Goal: Information Seeking & Learning: Learn about a topic

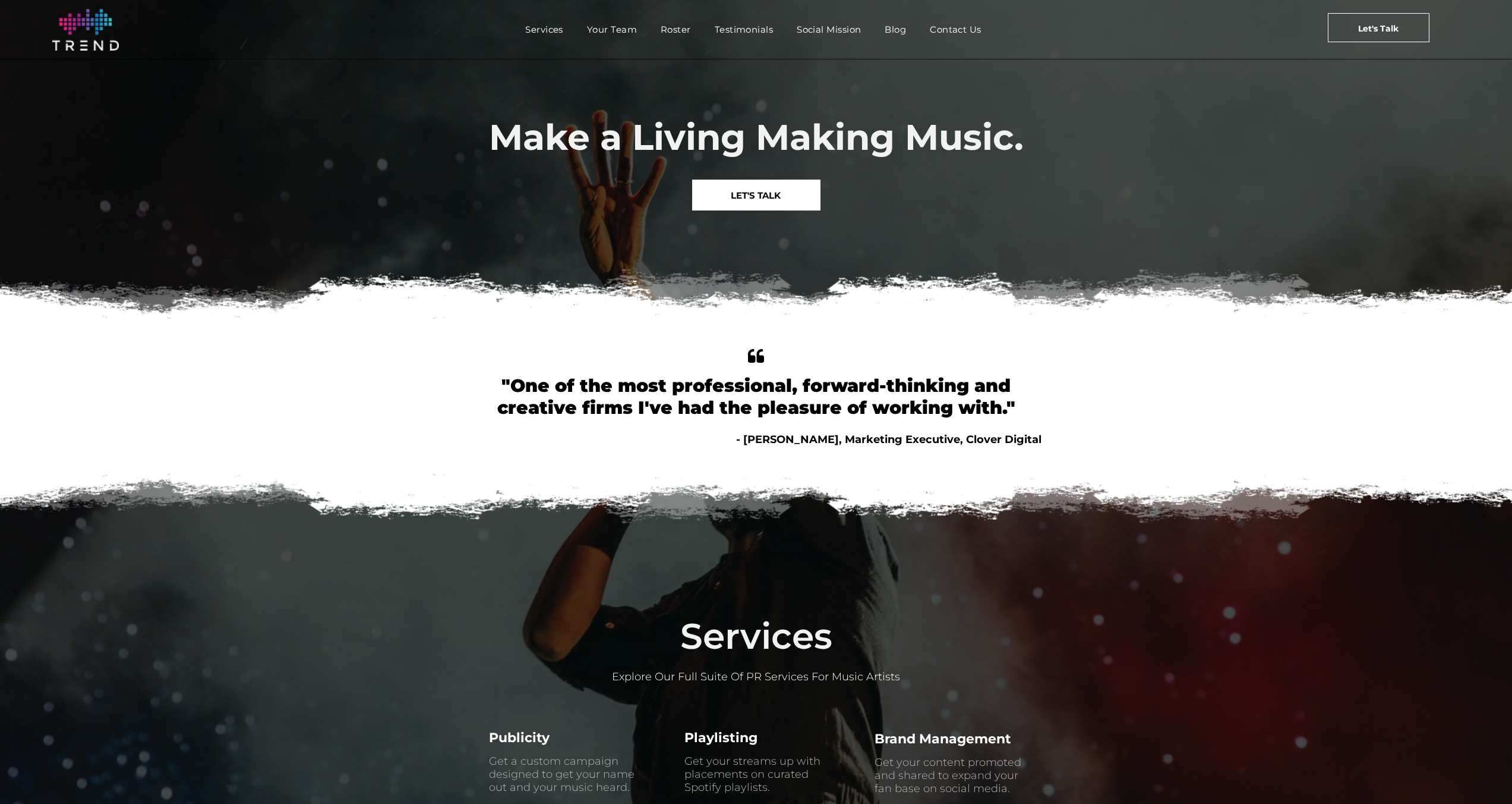
click at [775, 203] on span "LET'S TALK" at bounding box center [756, 195] width 50 height 31
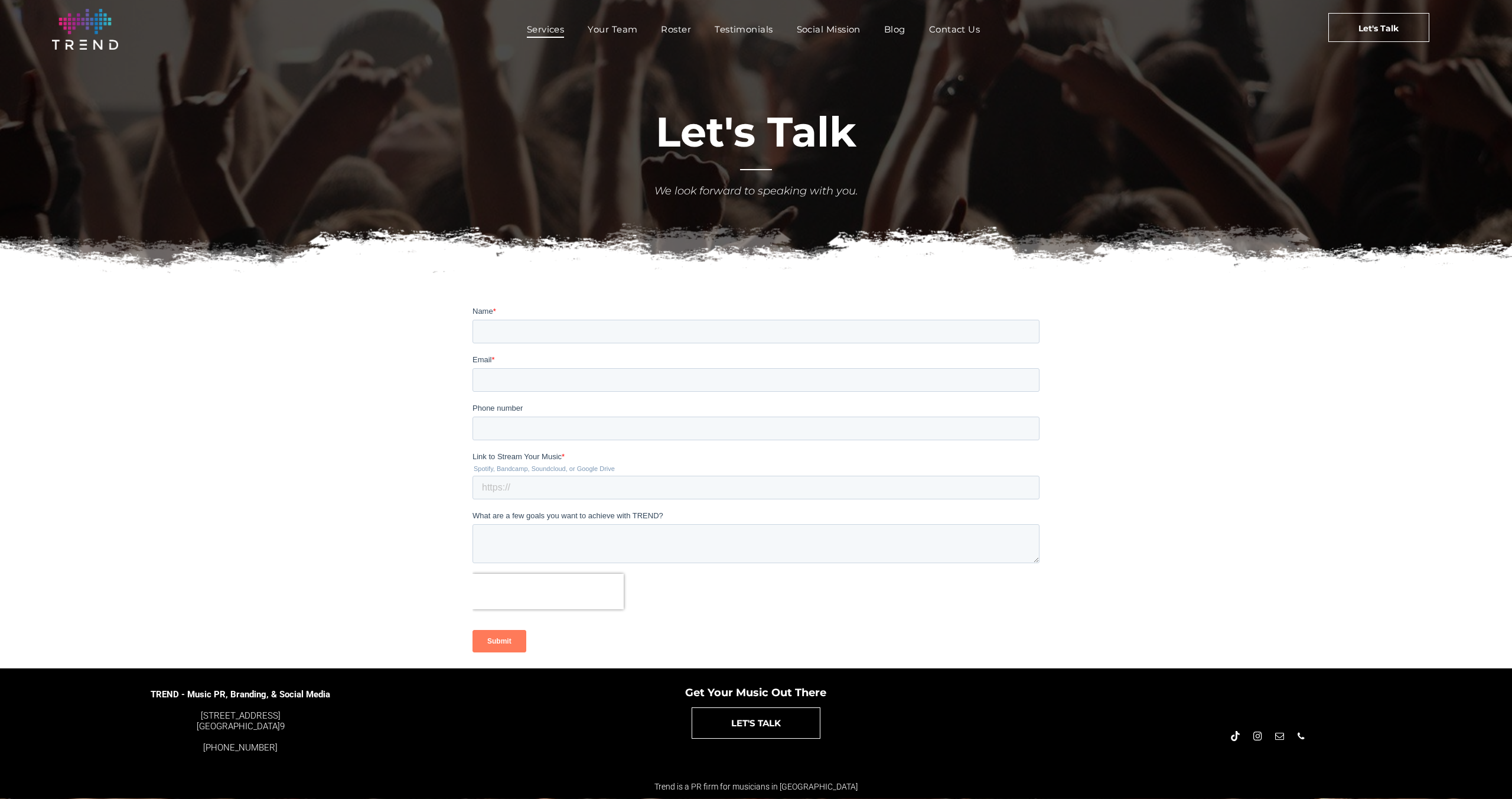
click at [552, 36] on span "Services" at bounding box center [545, 29] width 38 height 17
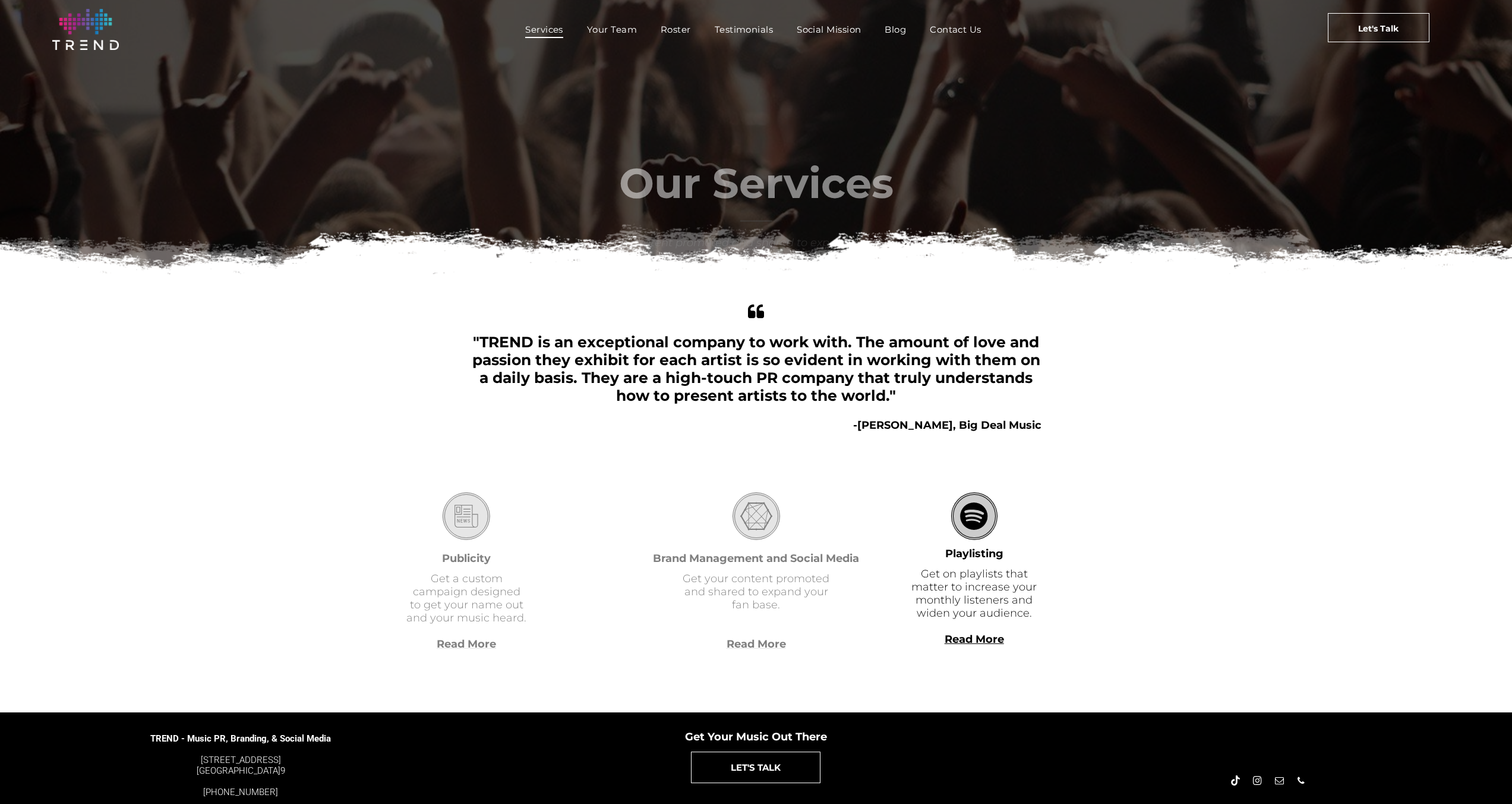
click at [60, 37] on img at bounding box center [85, 29] width 67 height 41
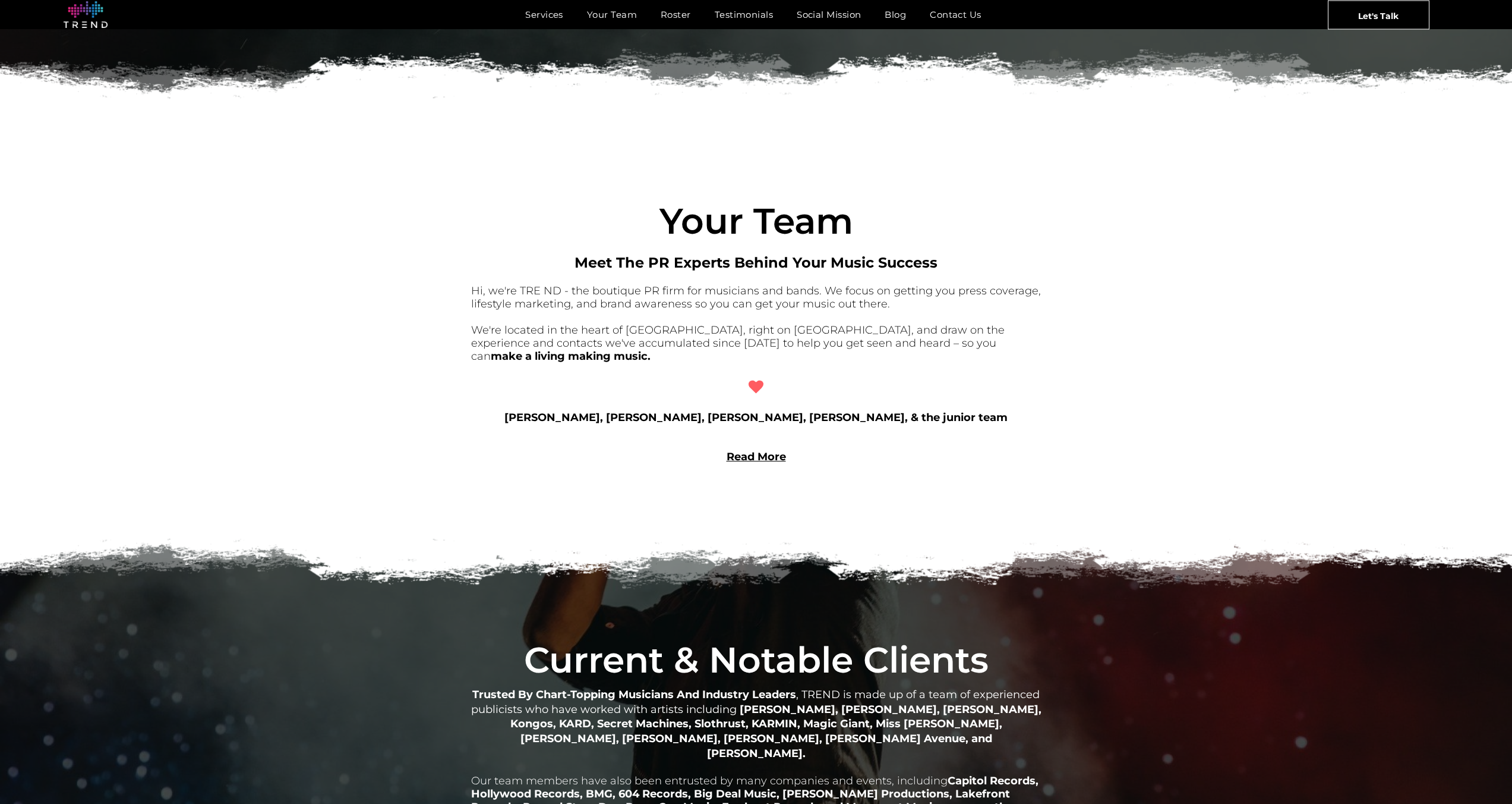
scroll to position [893, 0]
click at [770, 449] on link "Read More" at bounding box center [756, 456] width 59 height 13
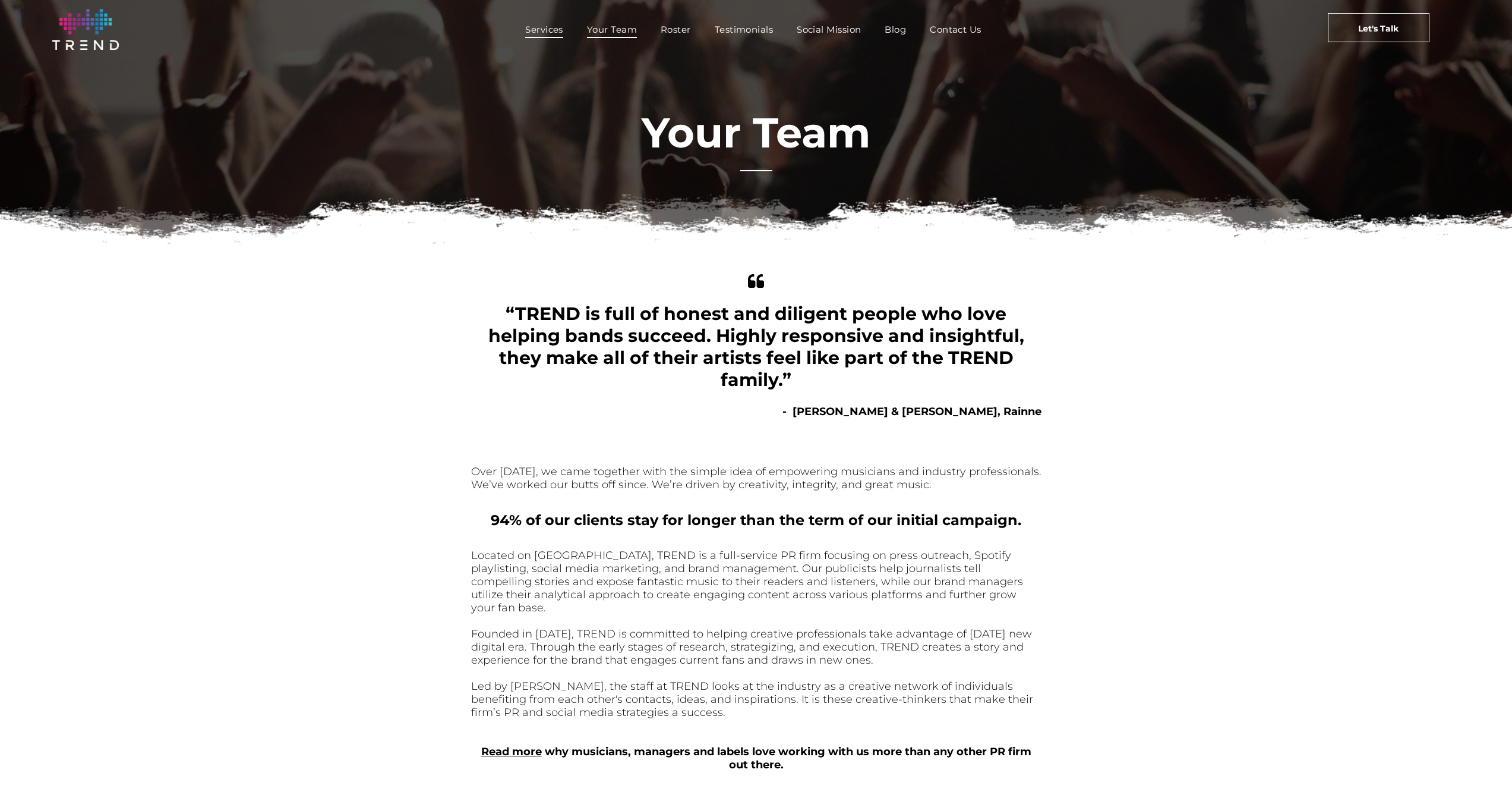
click at [550, 31] on span "Services" at bounding box center [544, 29] width 38 height 17
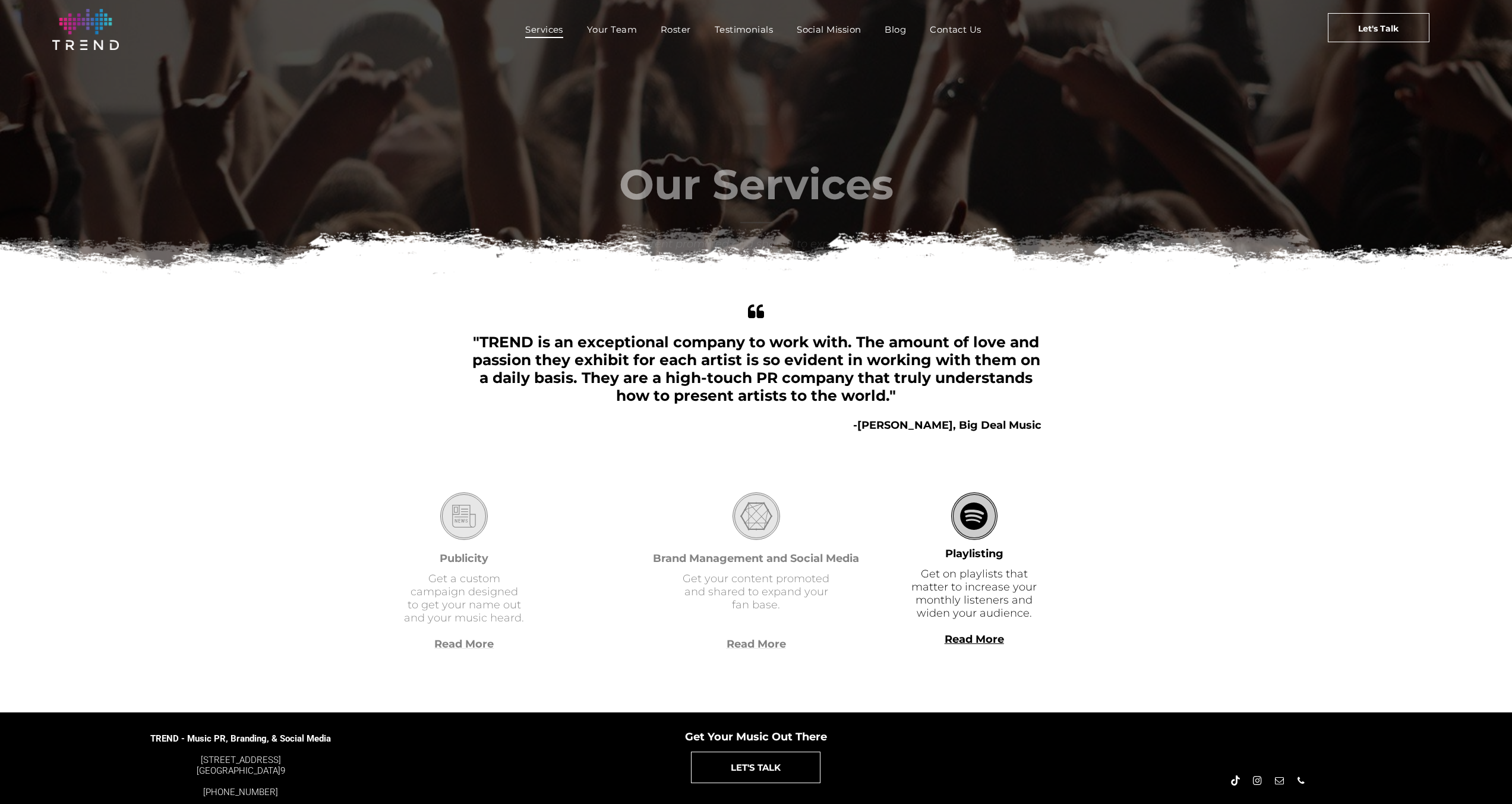
scroll to position [39, 0]
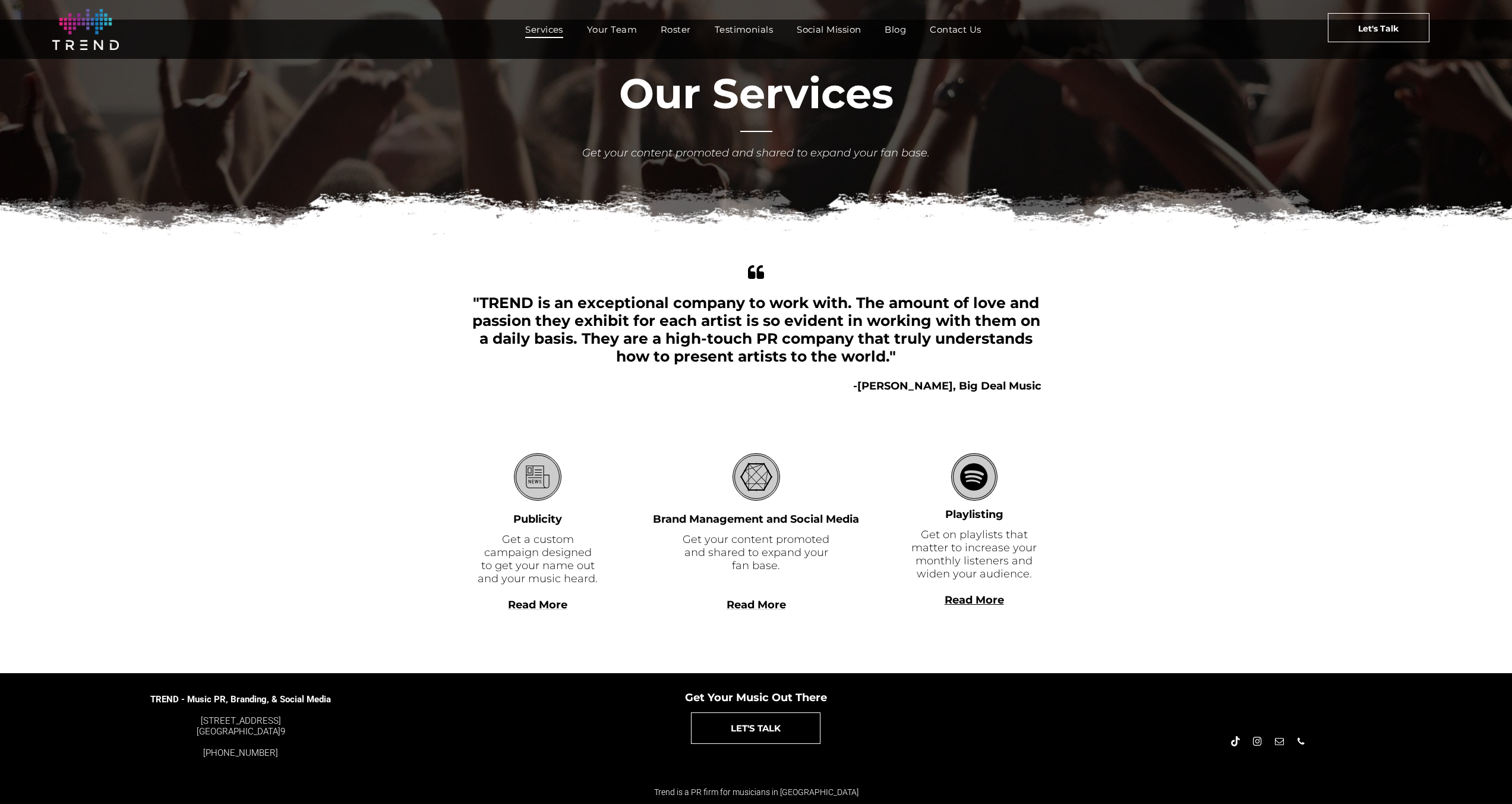
click at [988, 598] on b "Read More" at bounding box center [974, 600] width 59 height 13
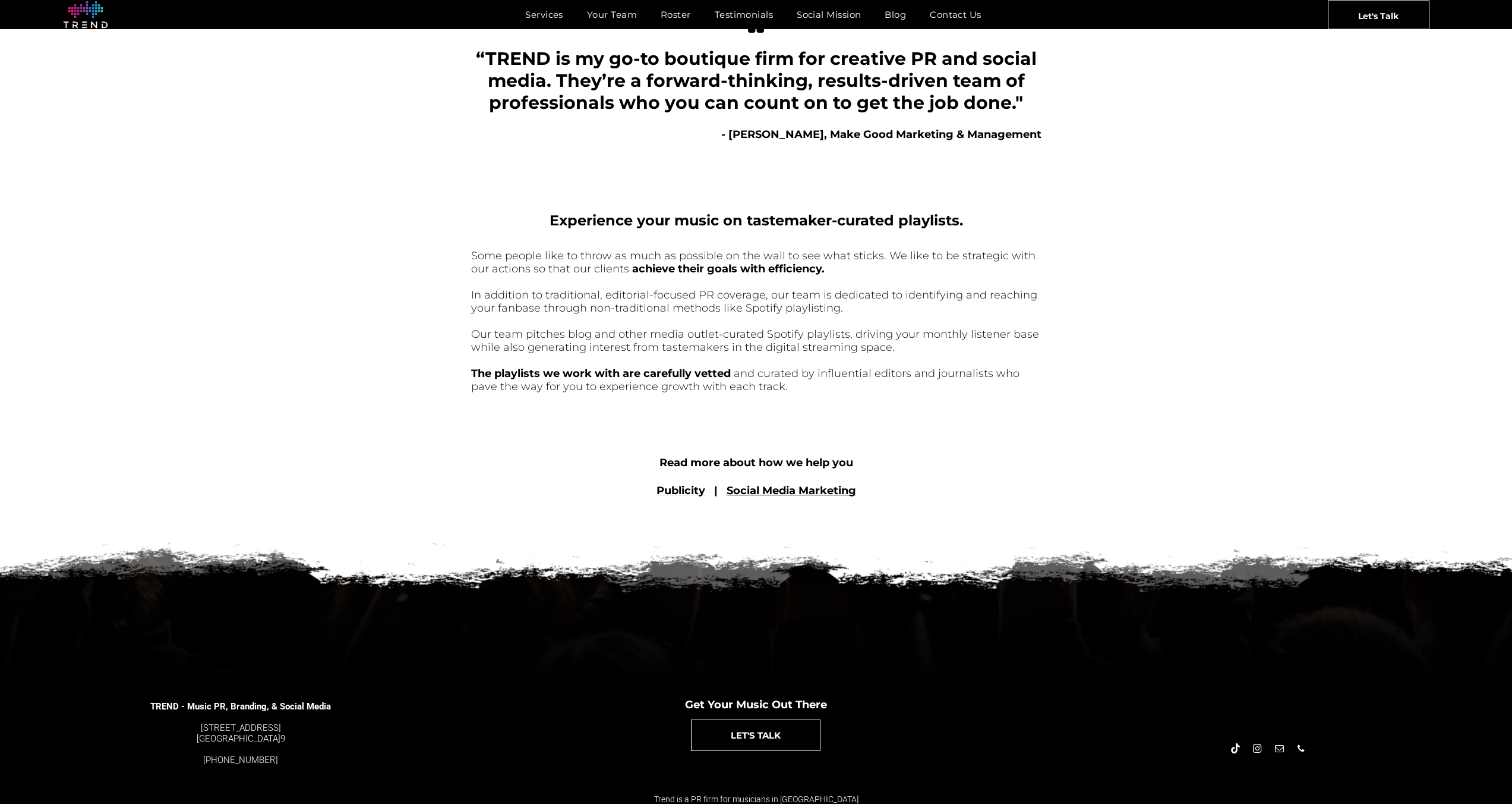
scroll to position [345, 0]
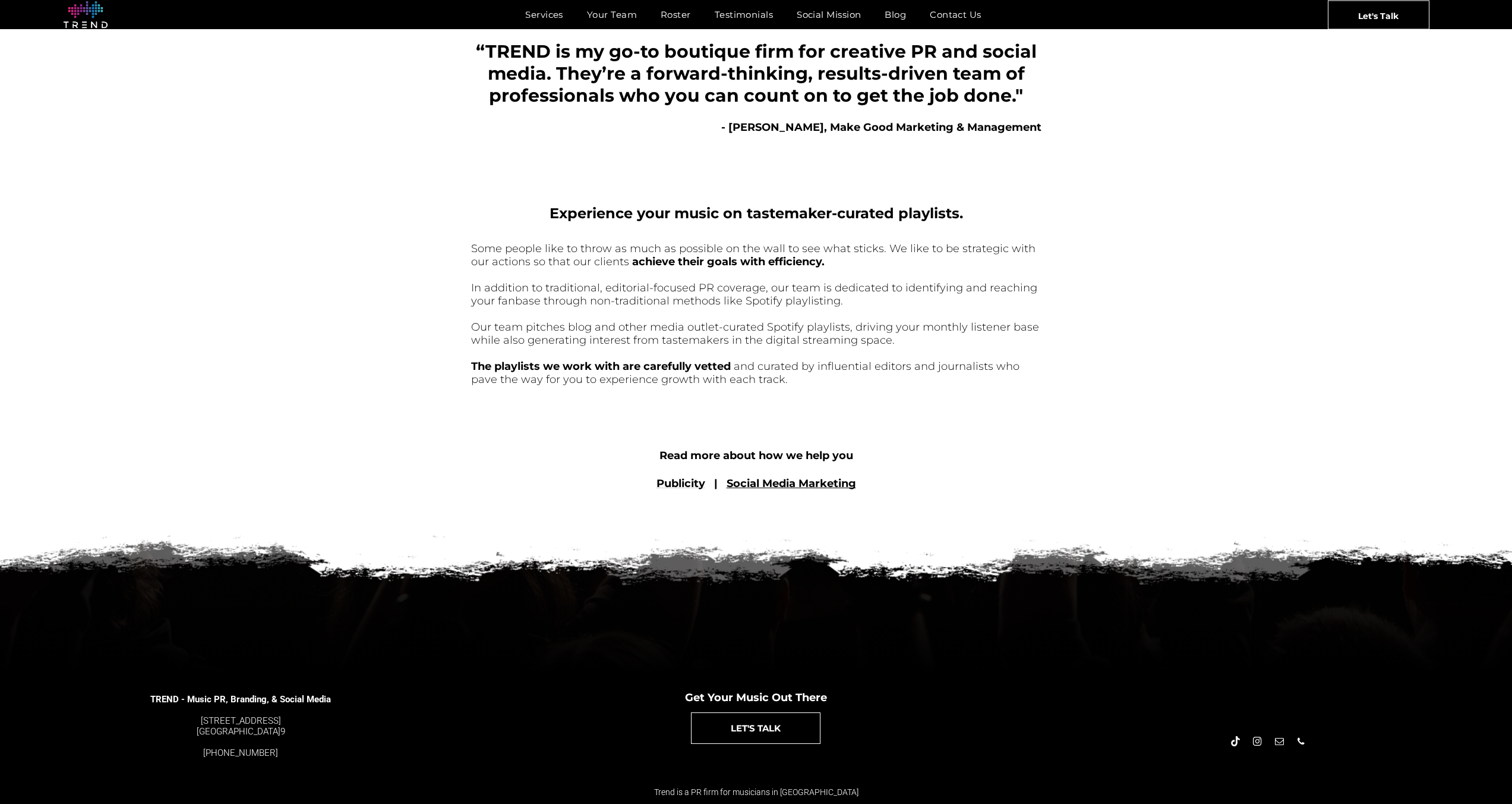
click at [773, 480] on link "Social Media Marketing" at bounding box center [792, 483] width 130 height 13
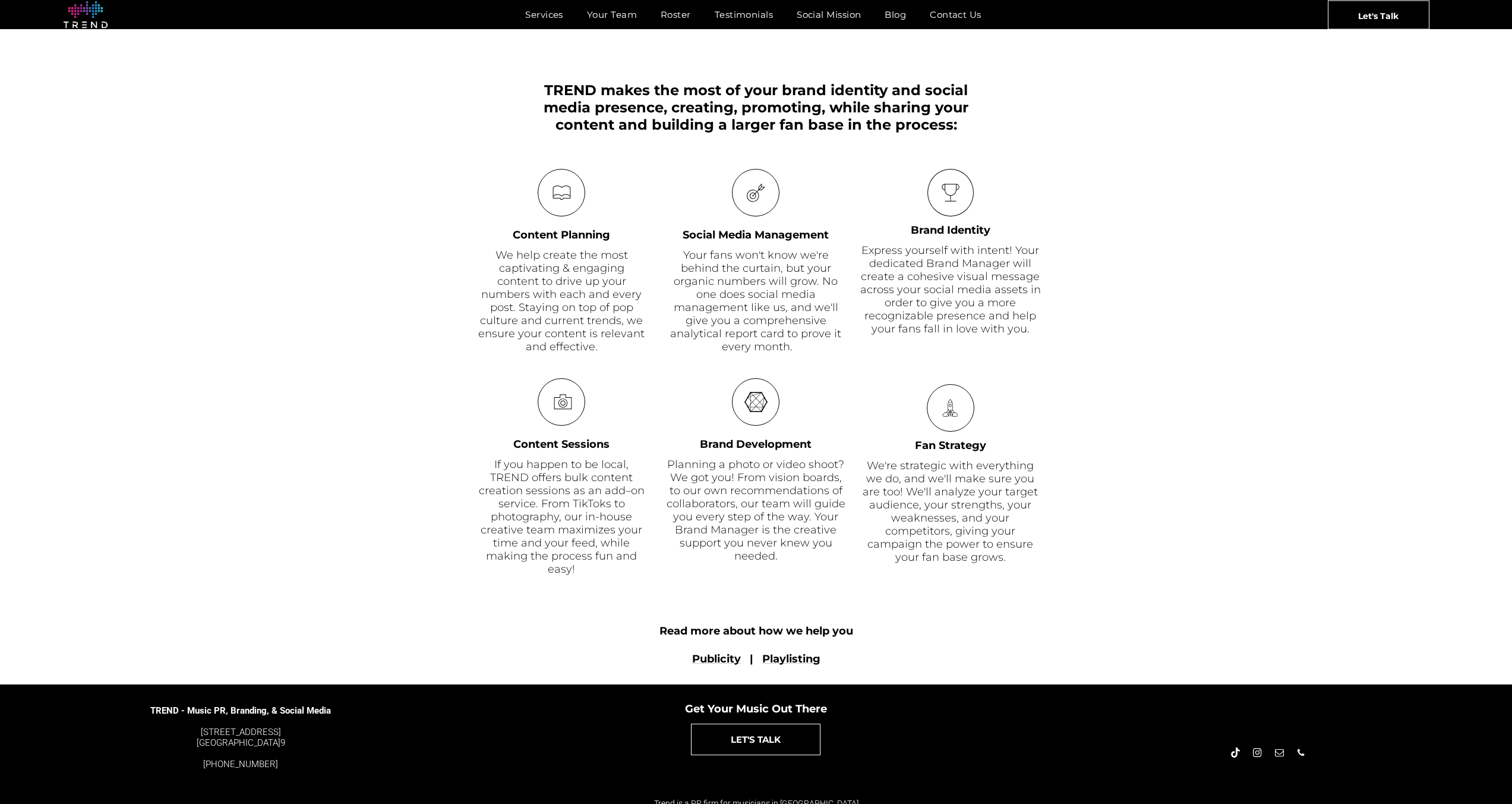
scroll to position [537, 0]
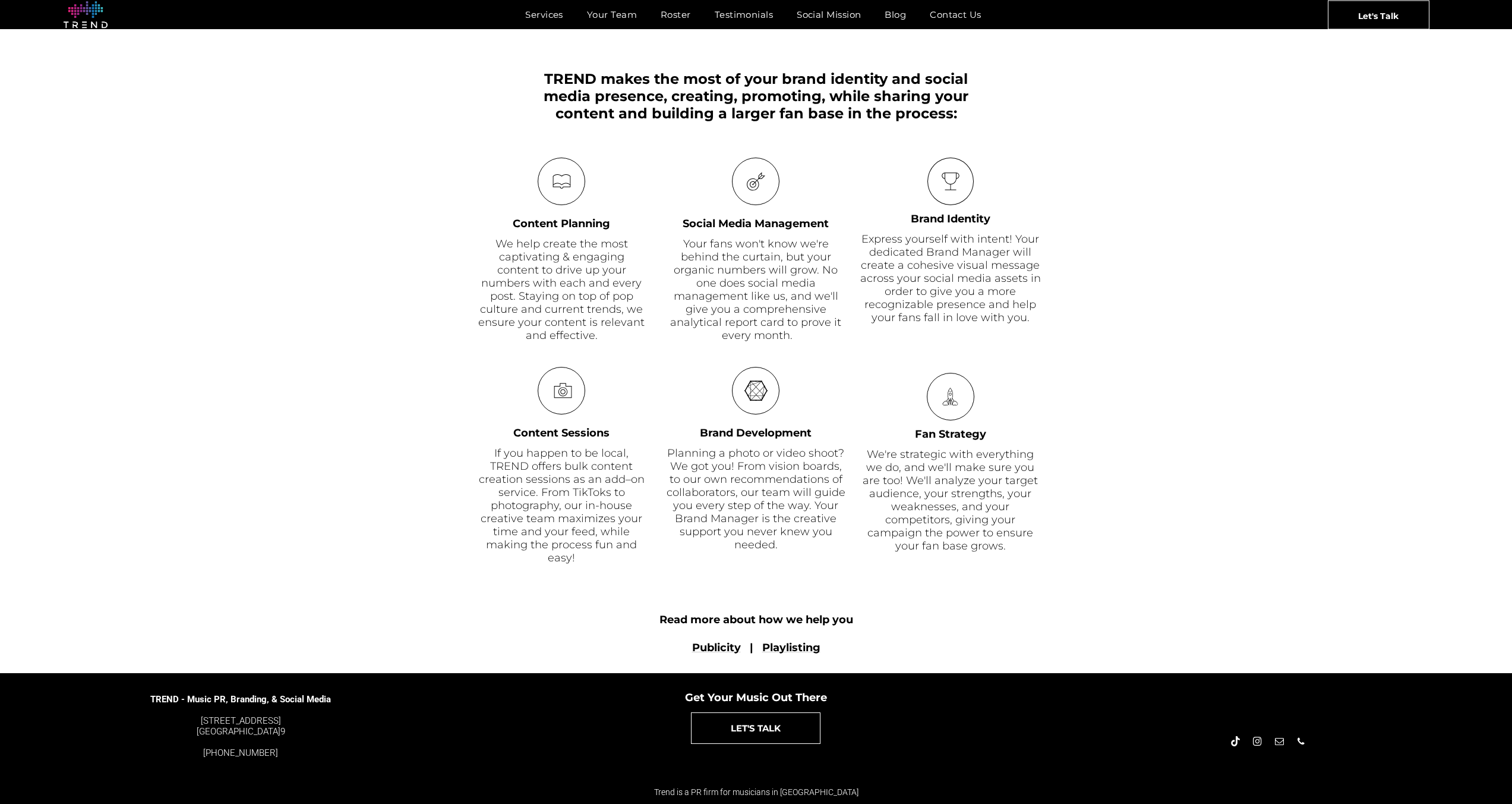
click at [728, 665] on div "Read more about how we help you Publicity | Playlisting" at bounding box center [756, 631] width 1512 height 84
click at [731, 651] on font "Publicity" at bounding box center [716, 647] width 49 height 13
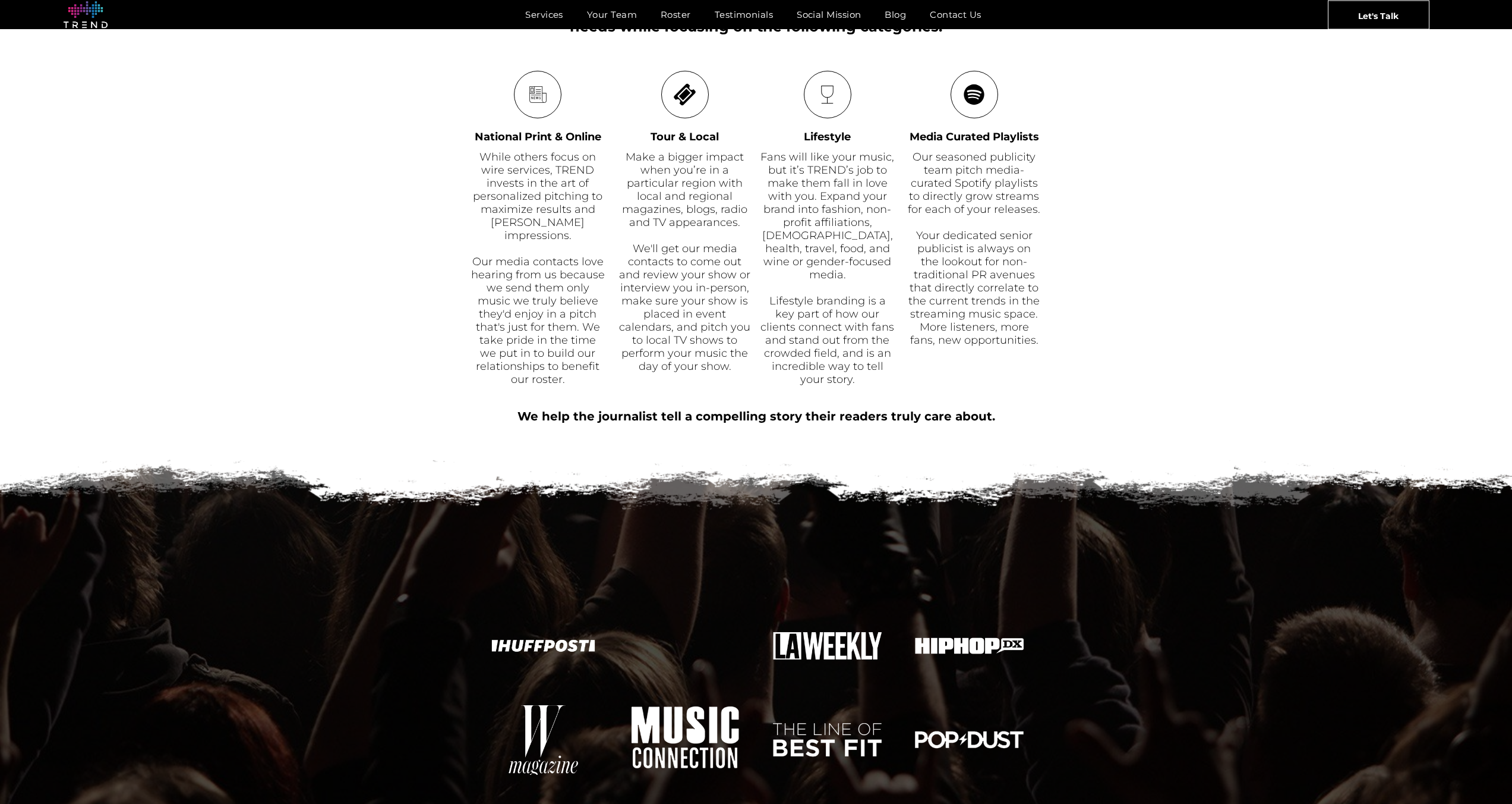
scroll to position [600, 0]
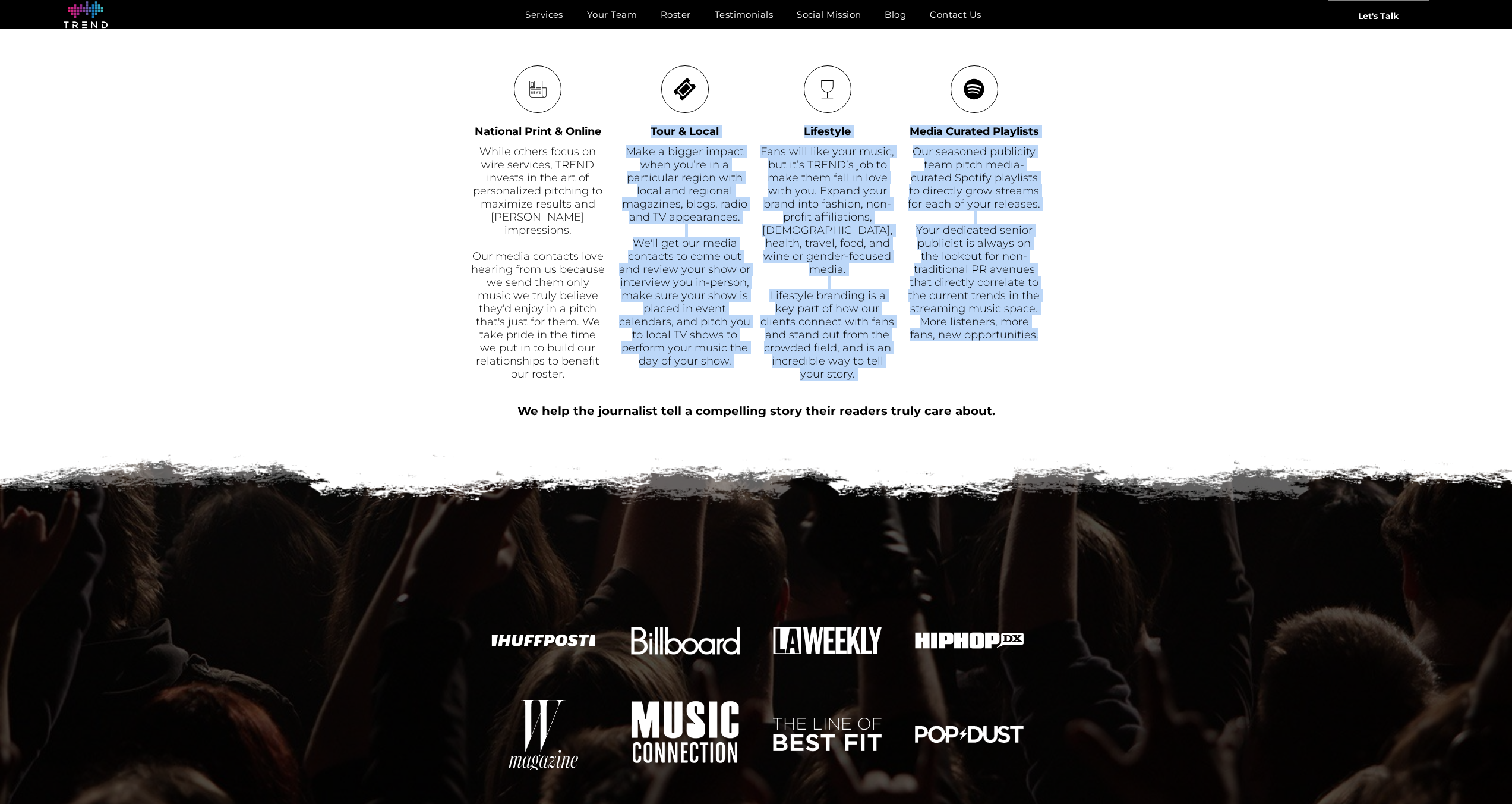
drag, startPoint x: 640, startPoint y: 126, endPoint x: 1110, endPoint y: 376, distance: 532.4
click at [1110, 376] on div "Publicity Get your name out in national print & online publications, and make a…" at bounding box center [756, 321] width 1512 height 1725
click at [1093, 366] on div "News National Print & Online While others focus on wire services, TREND invests…" at bounding box center [756, 223] width 1512 height 316
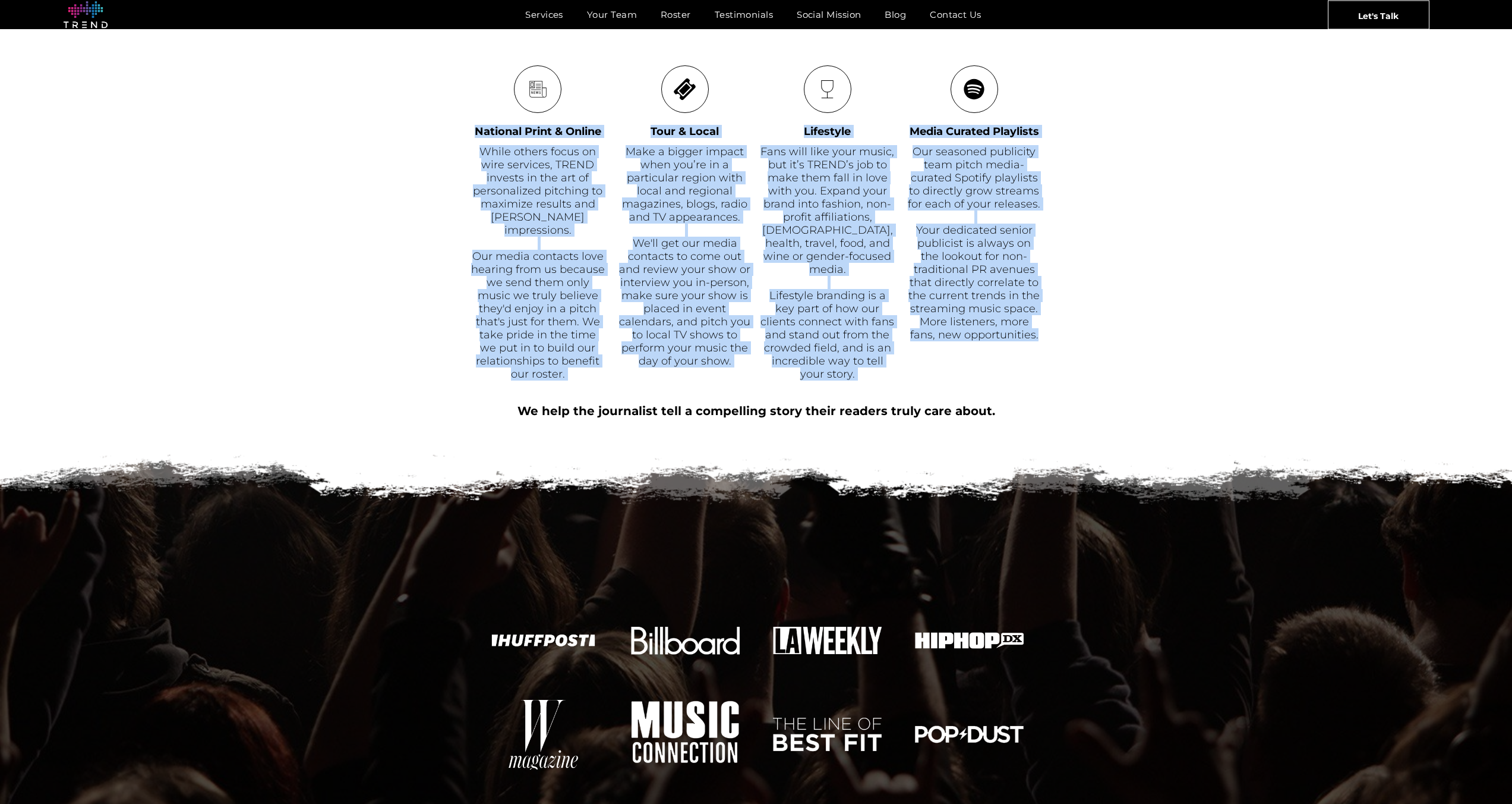
drag, startPoint x: 1038, startPoint y: 341, endPoint x: 422, endPoint y: 107, distance: 658.9
click at [422, 107] on div "News National Print & Online While others focus on wire services, TREND invests…" at bounding box center [756, 223] width 1512 height 316
click at [940, 328] on span "Your dedicated senior publicist is always on the lookout for non-traditional PR…" at bounding box center [974, 282] width 131 height 118
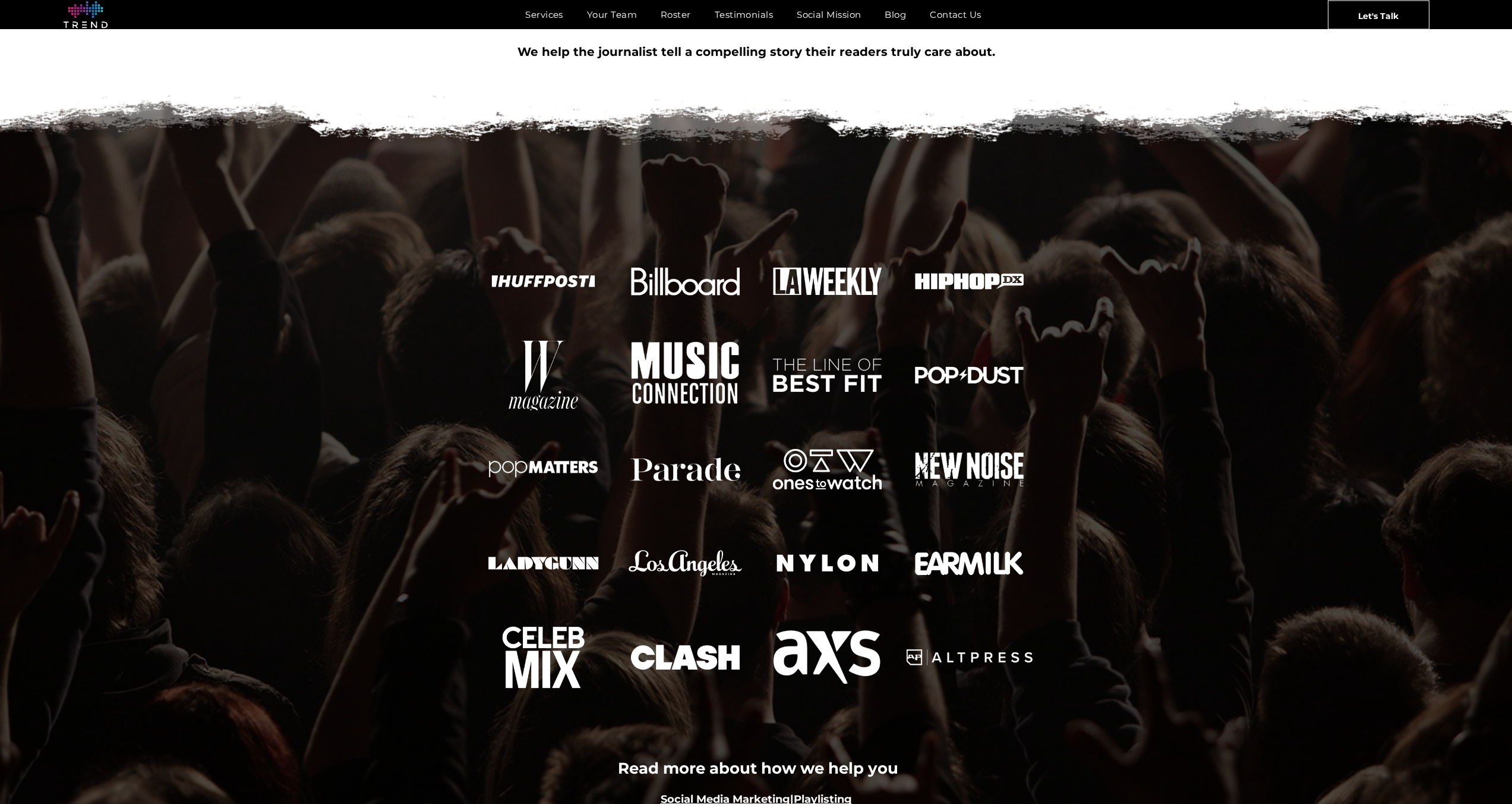
scroll to position [288, 0]
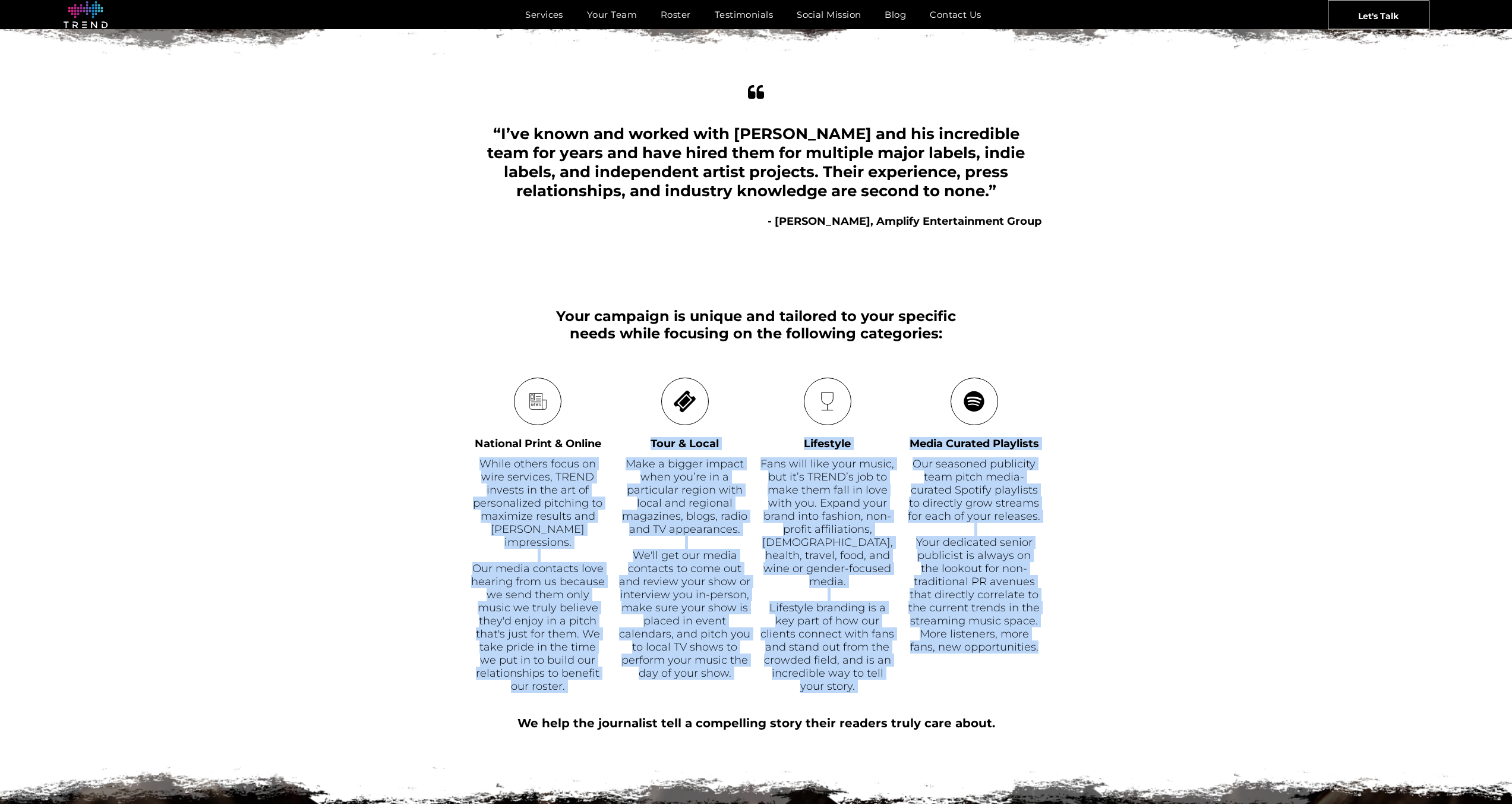
drag, startPoint x: 650, startPoint y: 477, endPoint x: 1128, endPoint y: 679, distance: 518.9
click at [1129, 680] on div "Publicity Get your name out in national print & online publications, and make a…" at bounding box center [756, 633] width 1512 height 1725
click at [1117, 634] on div "News National Print & Online While others focus on wire services, TREND invests…" at bounding box center [756, 535] width 1512 height 316
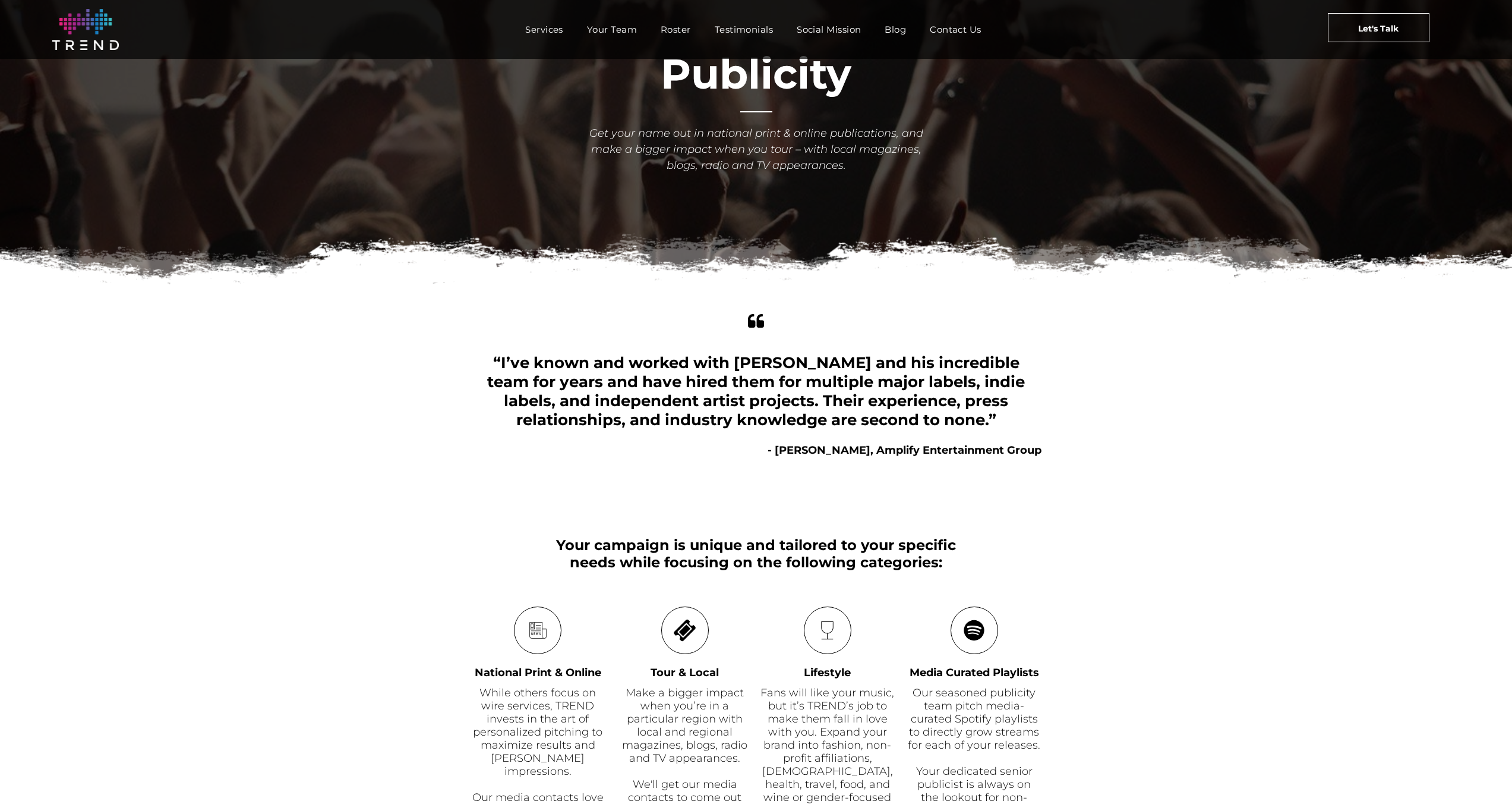
scroll to position [0, 0]
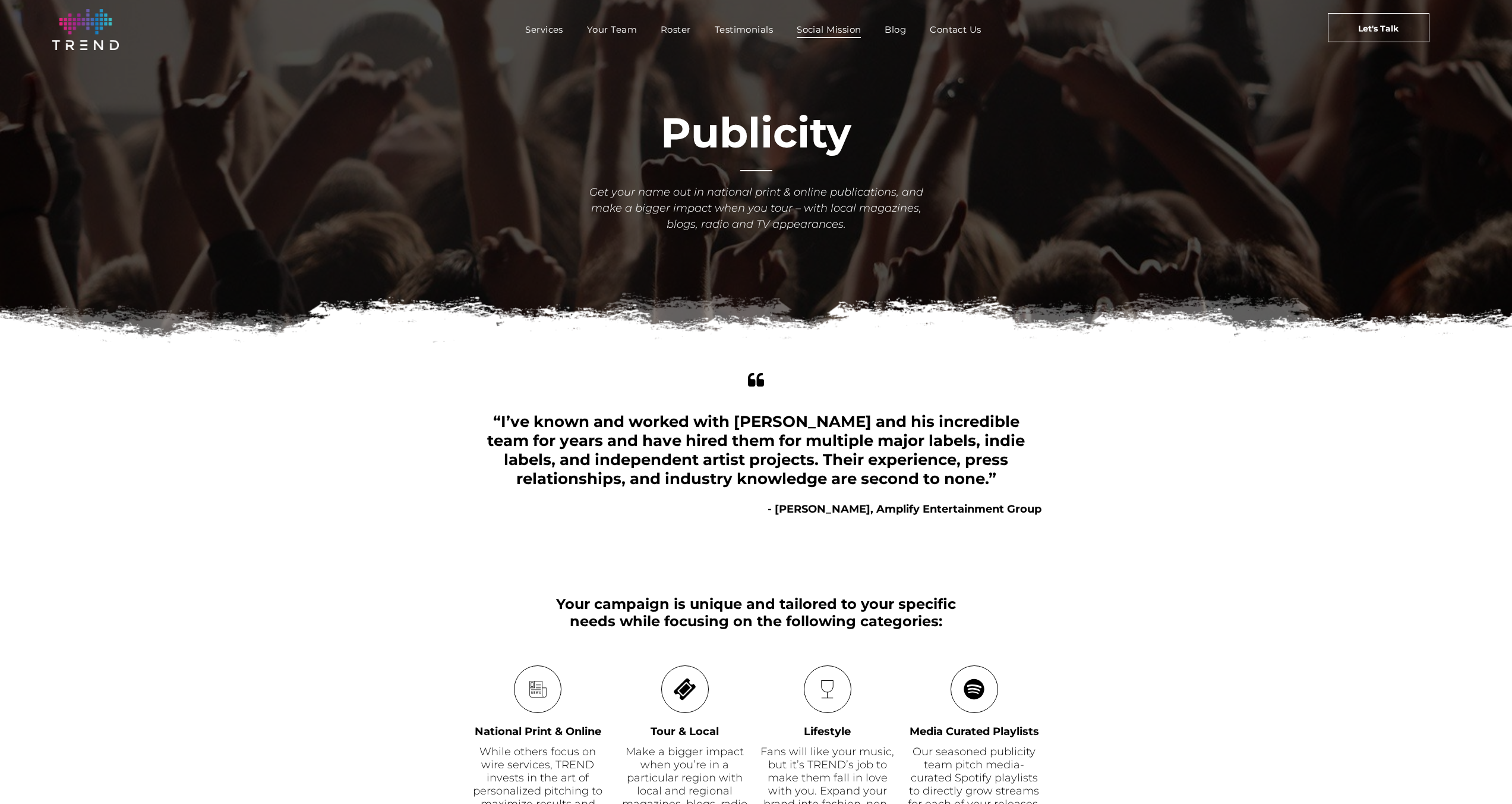
click at [851, 24] on span "Social Mission" at bounding box center [829, 29] width 64 height 17
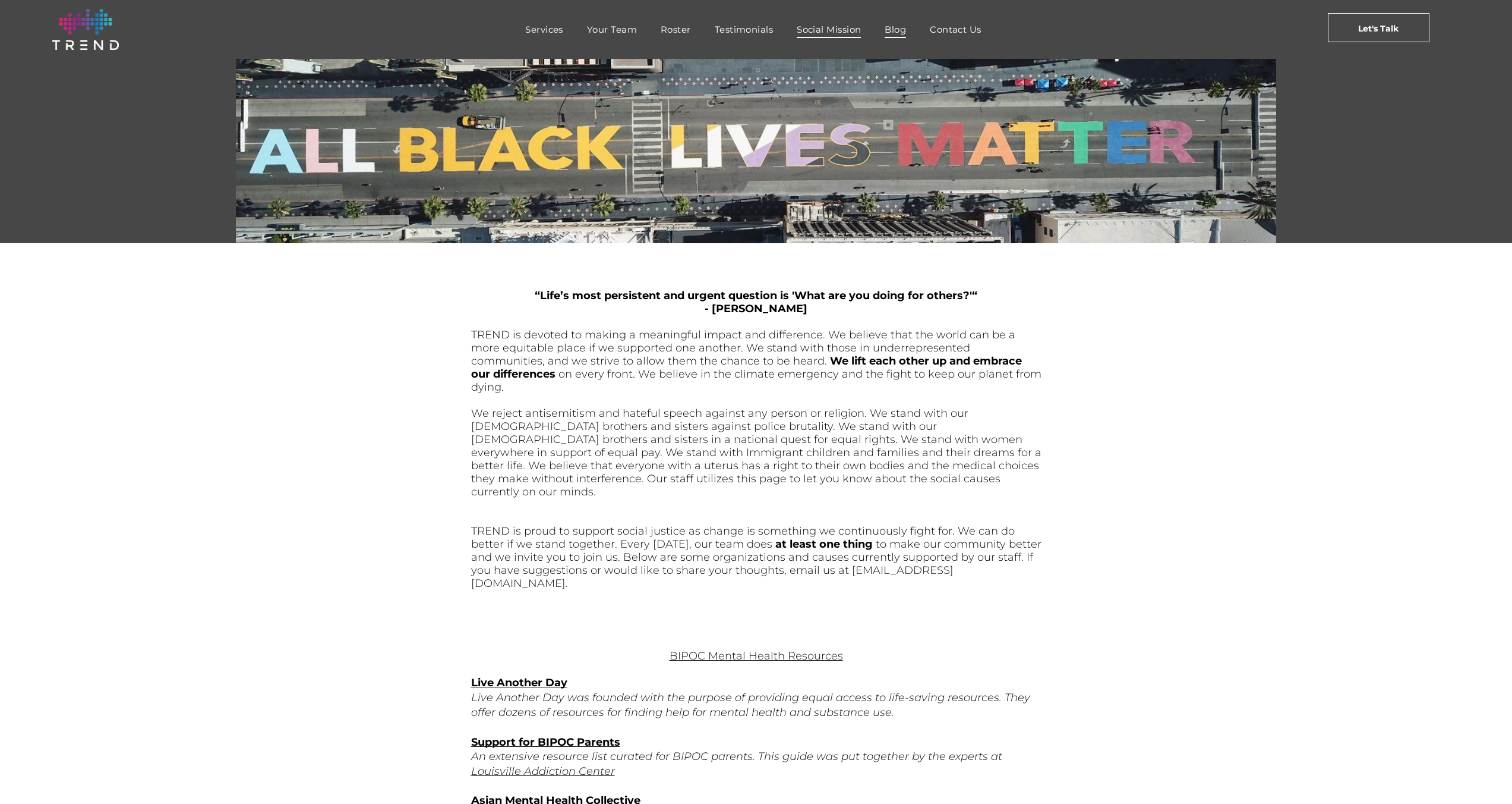
click at [908, 24] on link "Blog" at bounding box center [895, 29] width 45 height 17
